Goal: Find contact information: Find contact information

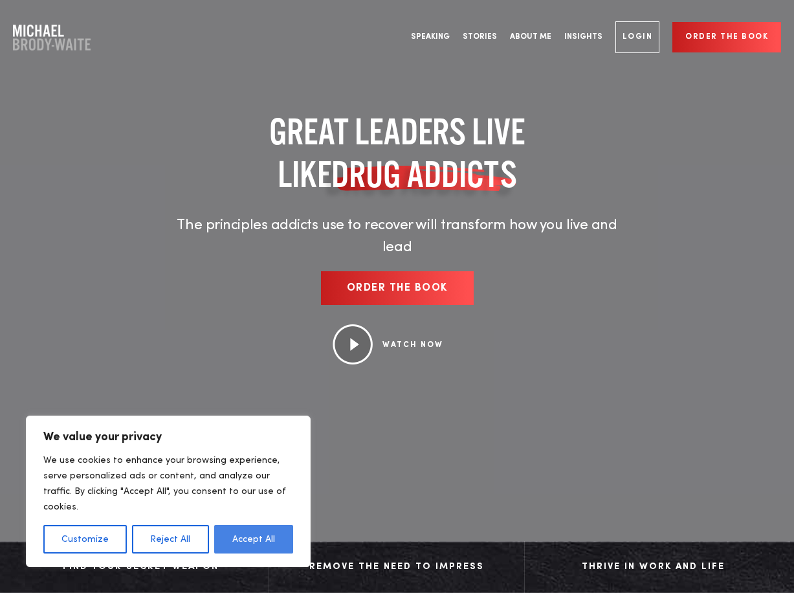
click at [246, 542] on button "Accept All" at bounding box center [253, 539] width 79 height 28
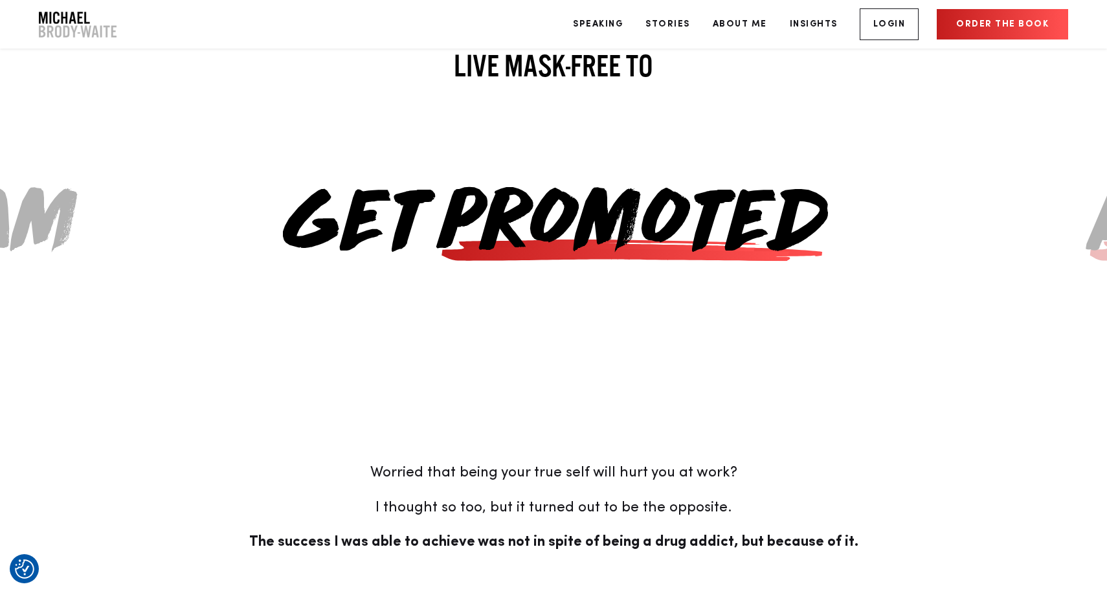
scroll to position [2991, 0]
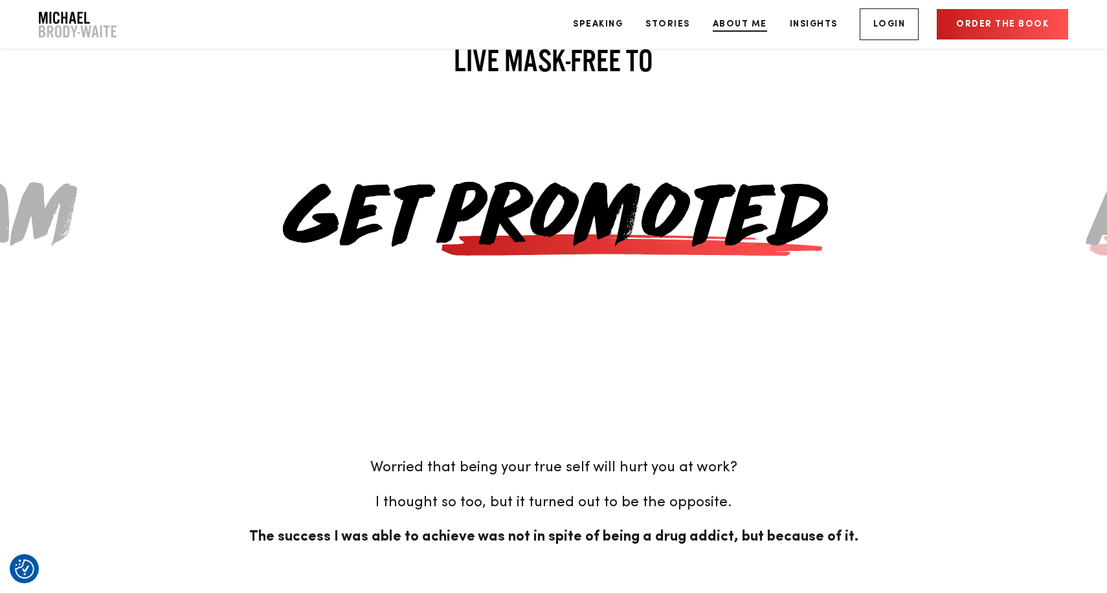
click at [745, 25] on link "About Me" at bounding box center [740, 24] width 74 height 49
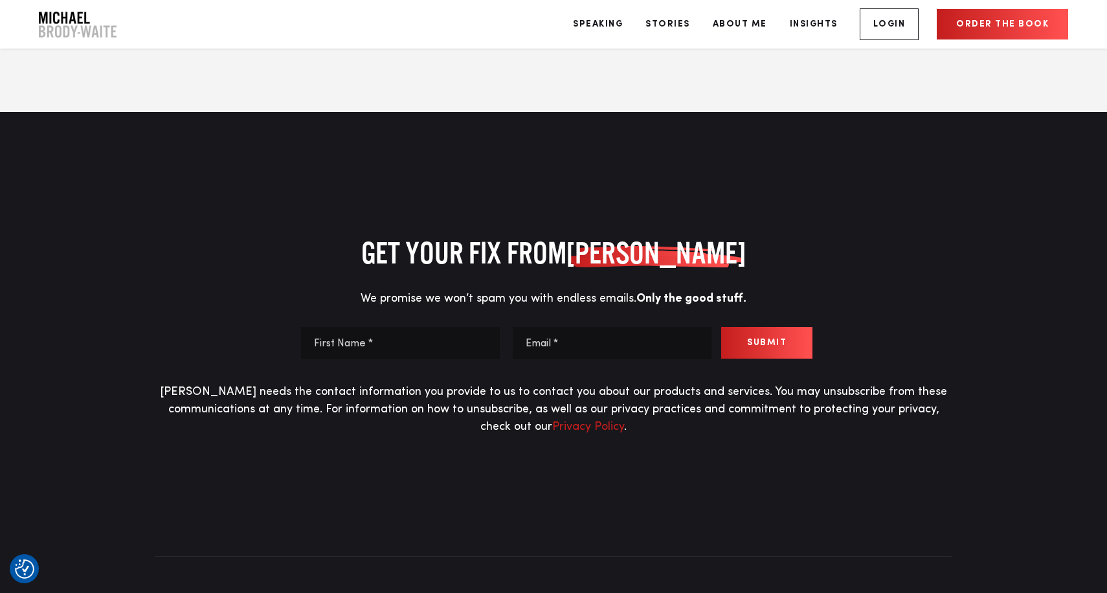
scroll to position [6607, 0]
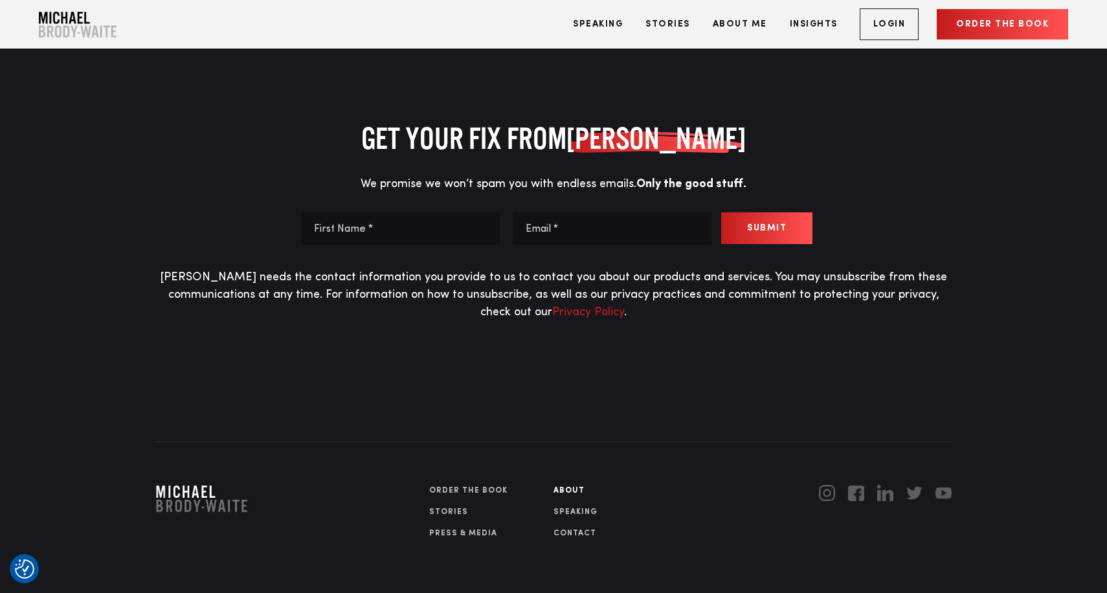
click at [580, 527] on link "Contact" at bounding box center [615, 533] width 124 height 12
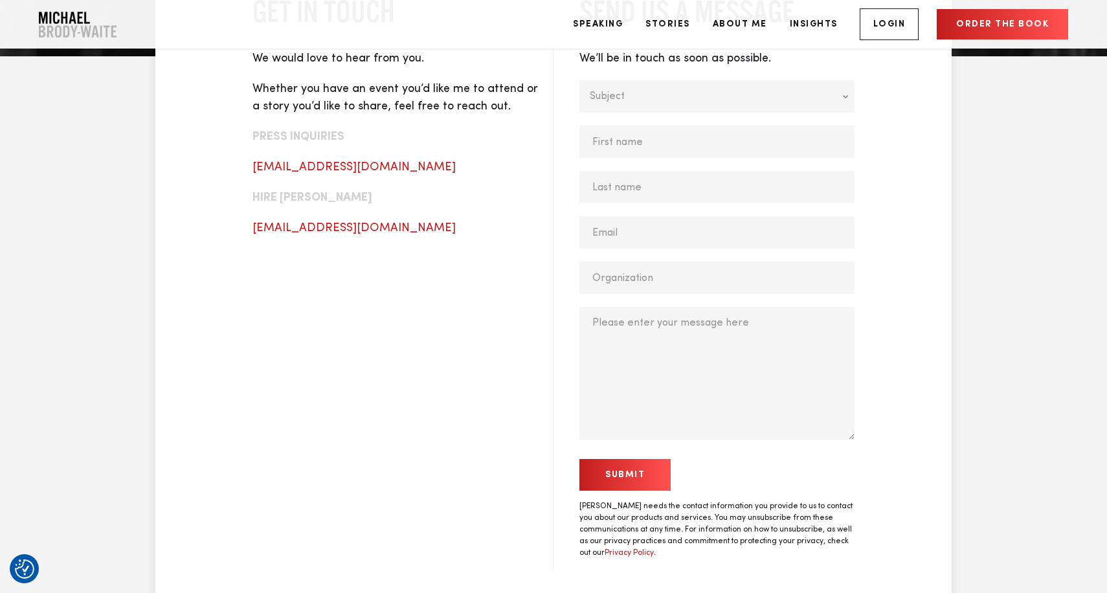
scroll to position [582, 0]
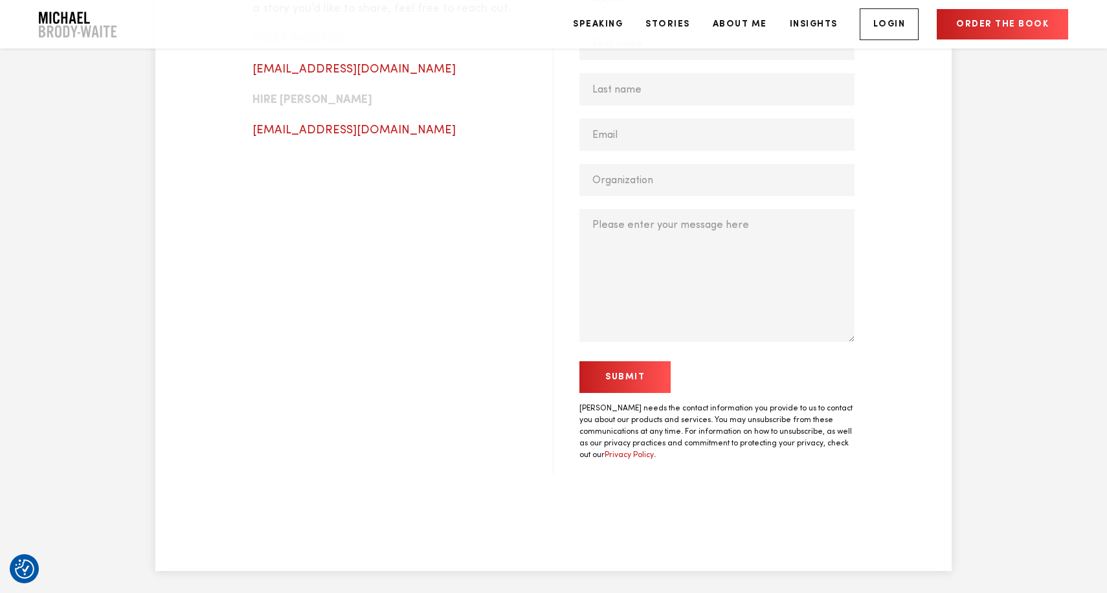
click at [640, 380] on input "Submit" at bounding box center [624, 377] width 91 height 32
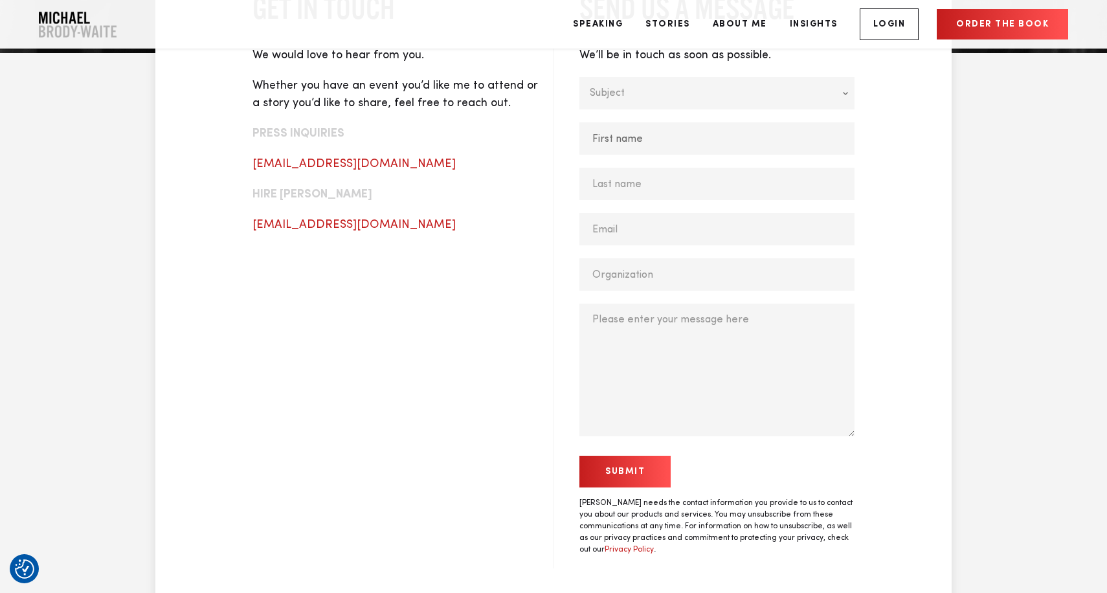
scroll to position [416, 0]
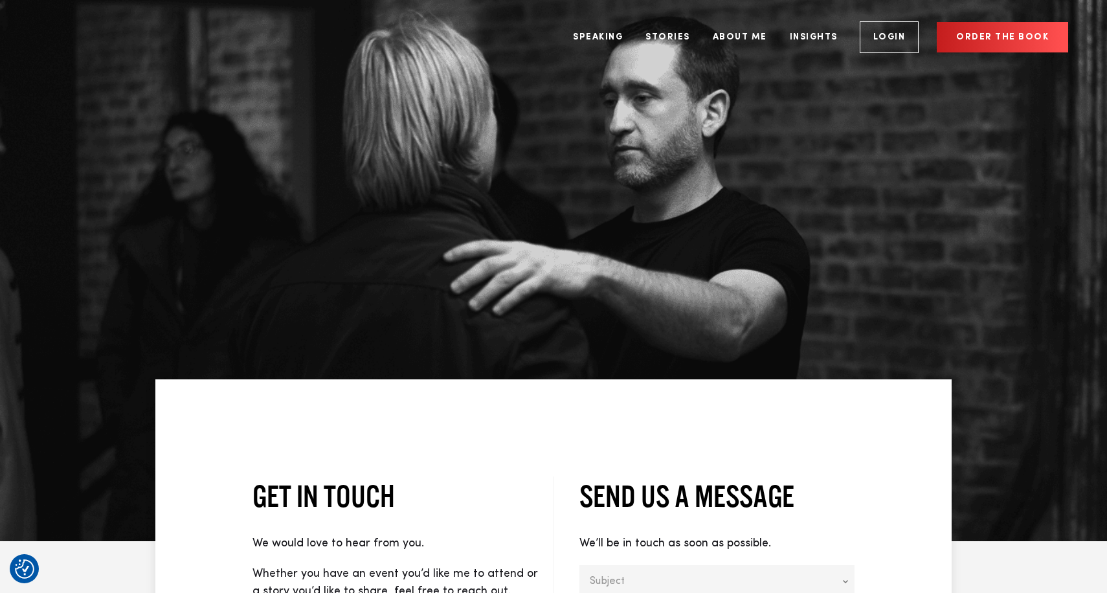
scroll to position [416, 0]
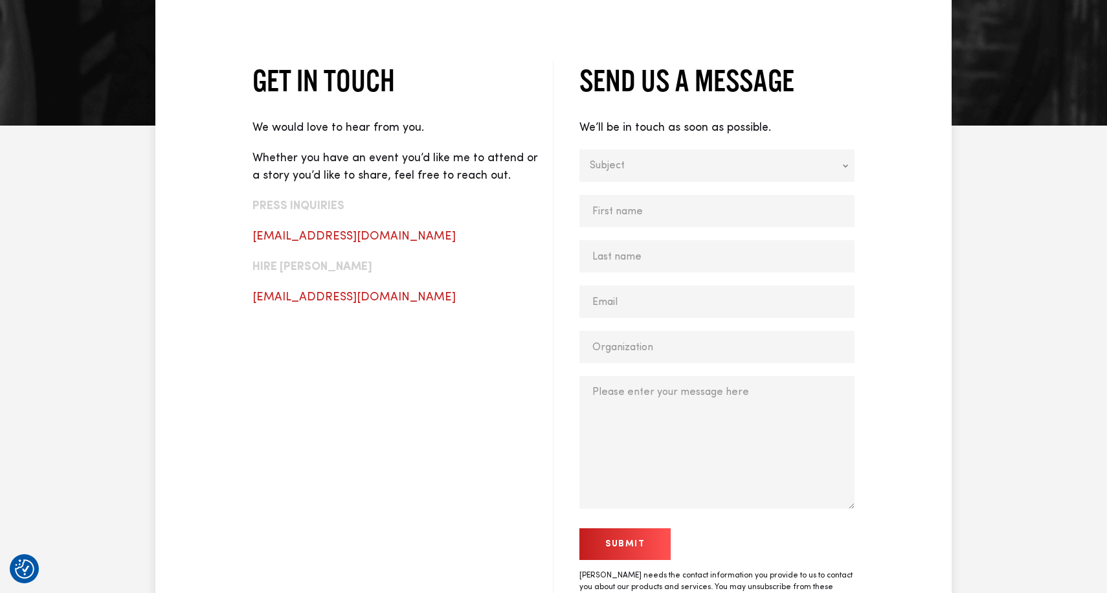
click at [612, 538] on input "Submit" at bounding box center [624, 544] width 91 height 32
